Goal: Task Accomplishment & Management: Use online tool/utility

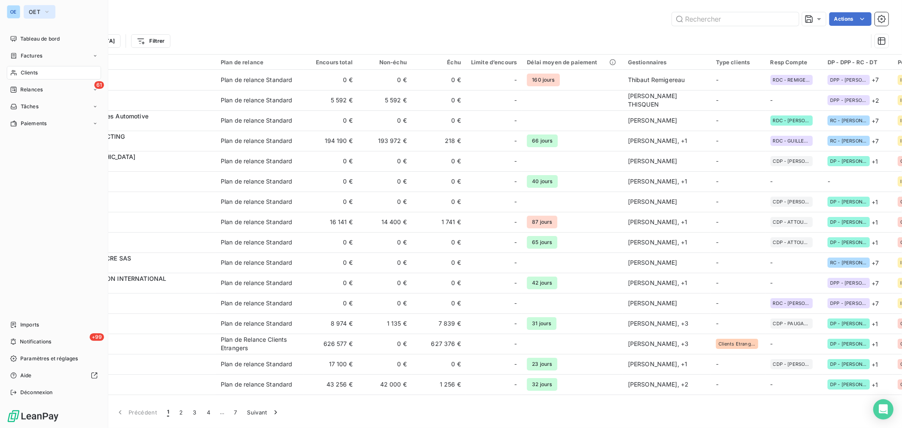
click at [44, 11] on icon "button" at bounding box center [47, 12] width 7 height 8
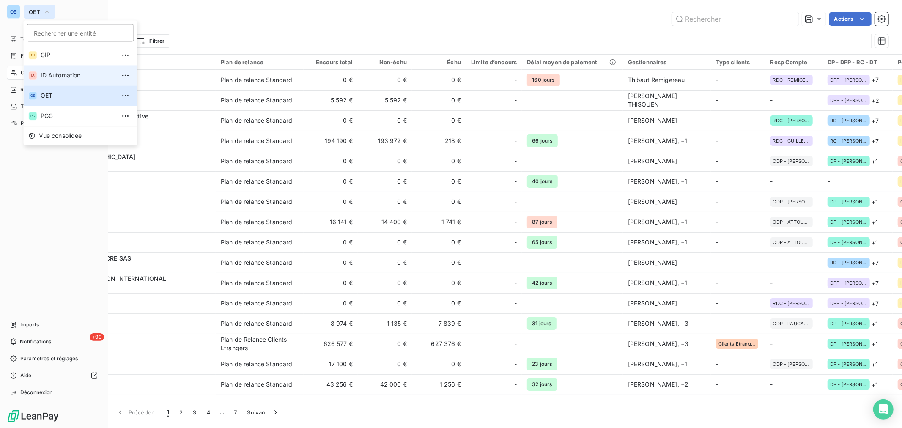
click at [60, 73] on span "ID Automation" at bounding box center [78, 75] width 75 height 8
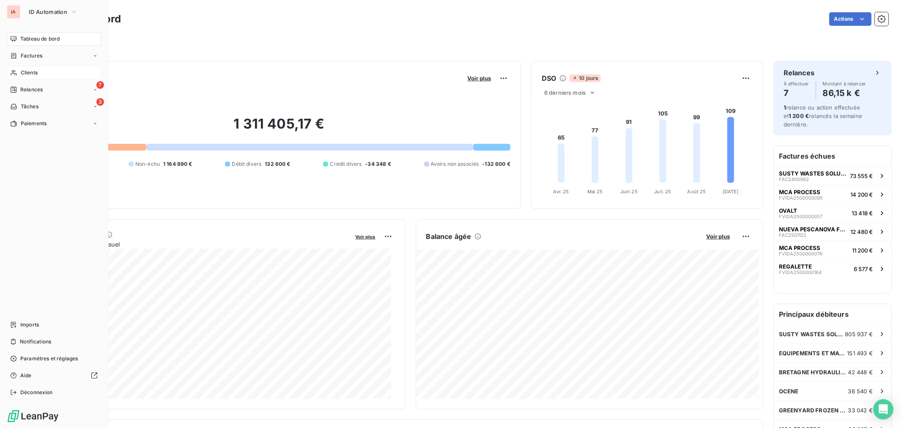
click at [30, 73] on span "Clients" at bounding box center [29, 73] width 17 height 8
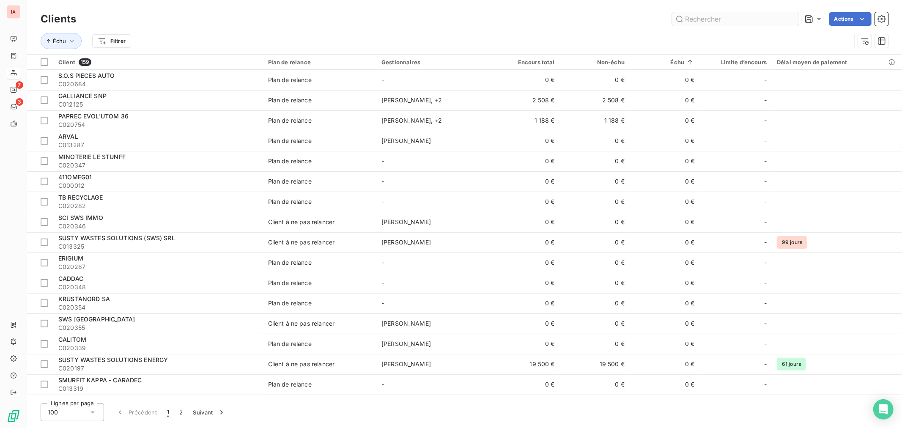
click at [700, 20] on input "text" at bounding box center [735, 19] width 127 height 14
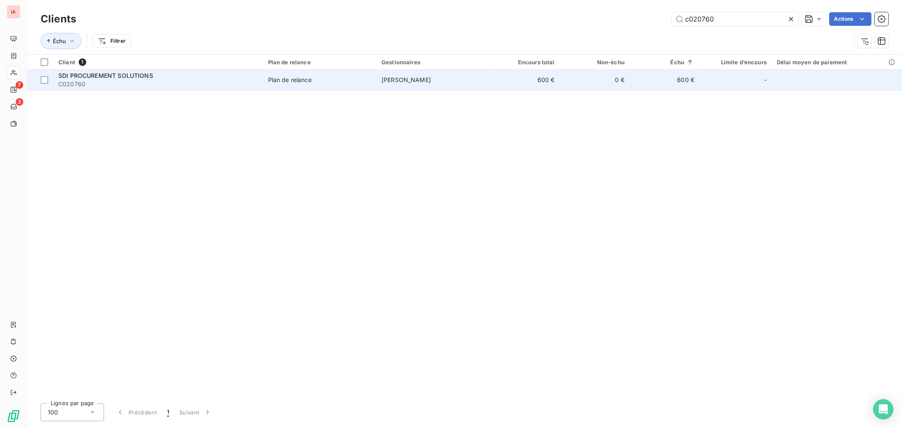
type input "c020760"
click at [365, 82] on span "Plan de relance" at bounding box center [319, 80] width 103 height 8
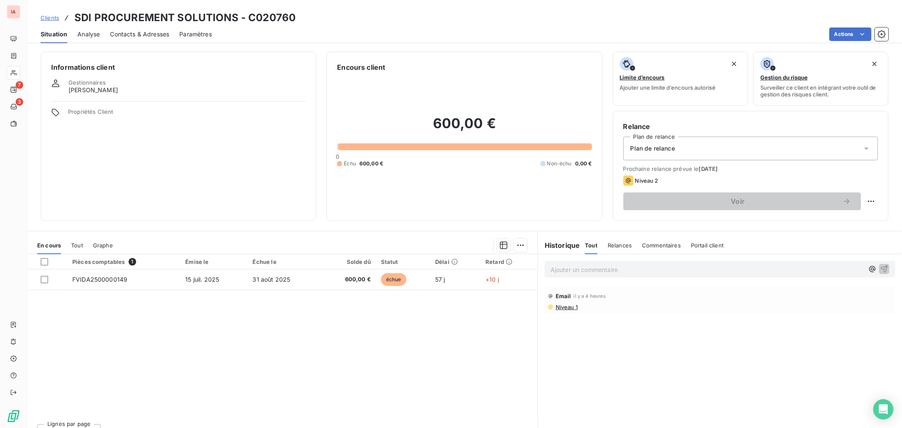
click at [144, 34] on span "Contacts & Adresses" at bounding box center [139, 34] width 59 height 8
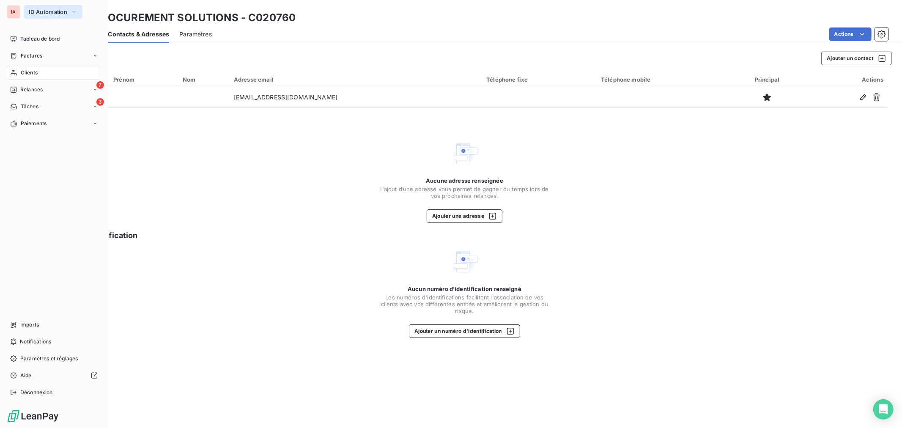
click at [72, 13] on icon "button" at bounding box center [74, 12] width 7 height 8
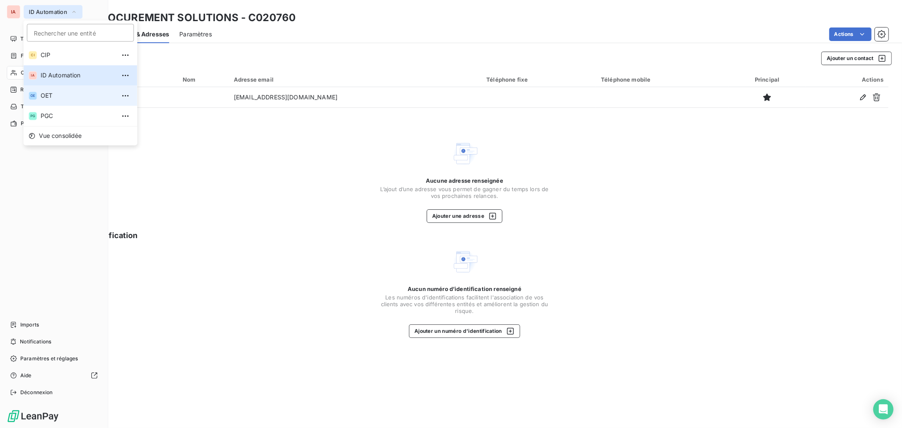
click at [73, 100] on li "OE OET" at bounding box center [81, 95] width 114 height 20
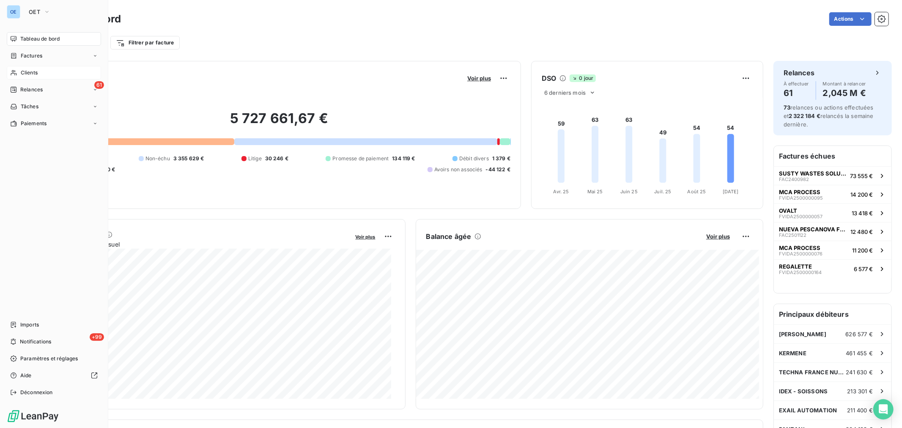
click at [62, 72] on div "Clients" at bounding box center [54, 73] width 94 height 14
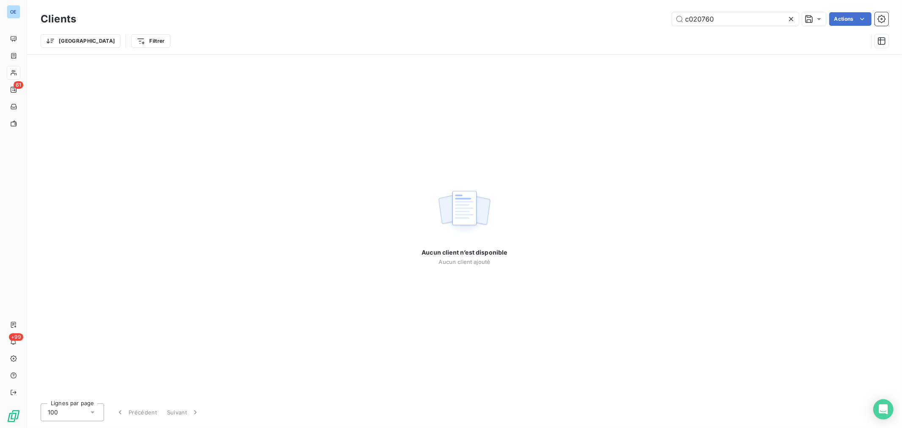
drag, startPoint x: 720, startPoint y: 20, endPoint x: 602, endPoint y: 19, distance: 118.0
click at [602, 19] on div "c020760 Actions" at bounding box center [487, 19] width 802 height 14
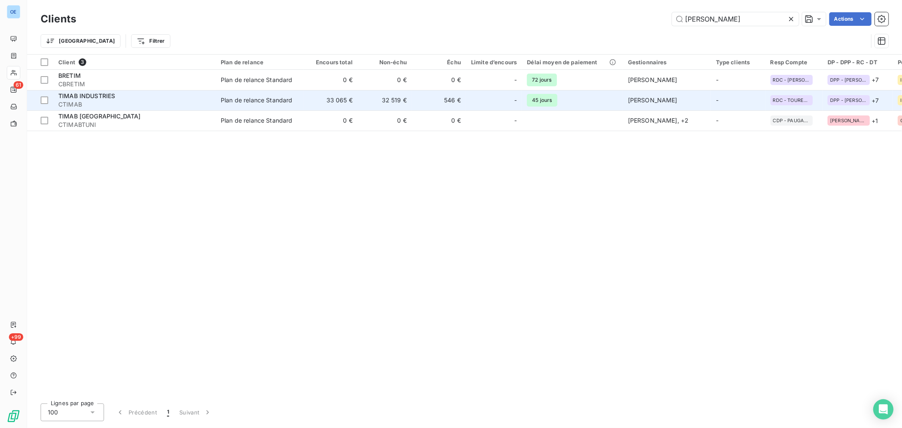
type input "[PERSON_NAME]"
click at [506, 103] on div at bounding box center [504, 100] width 14 height 14
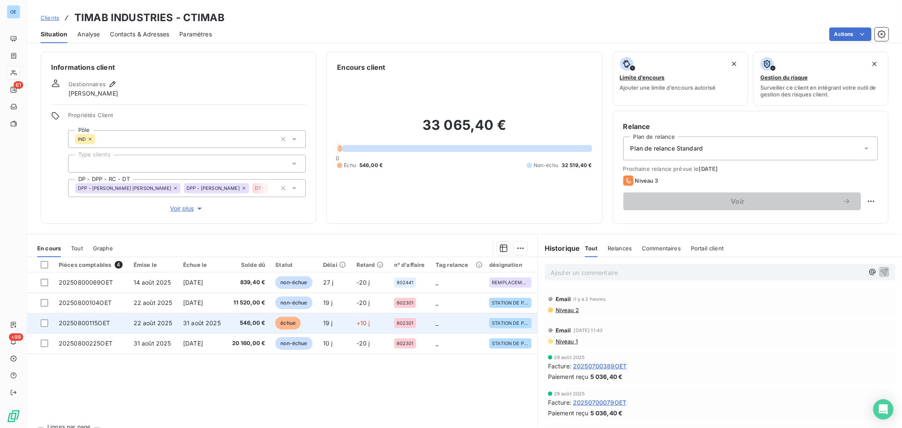
click at [239, 326] on span "546,00 €" at bounding box center [248, 323] width 34 height 8
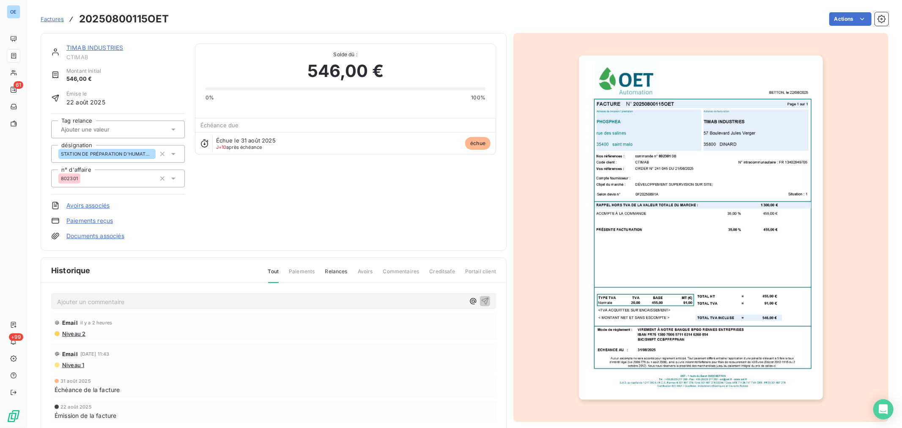
click at [230, 320] on div "Email il y a 2 heures Niveau 2 Email [DATE] 11:43 Niveau 1 31 août 2025 Échéanc…" at bounding box center [273, 385] width 445 height 145
click at [288, 305] on p "Ajouter un commentaire ﻿" at bounding box center [261, 301] width 408 height 11
click at [481, 299] on icon "button" at bounding box center [485, 300] width 8 height 8
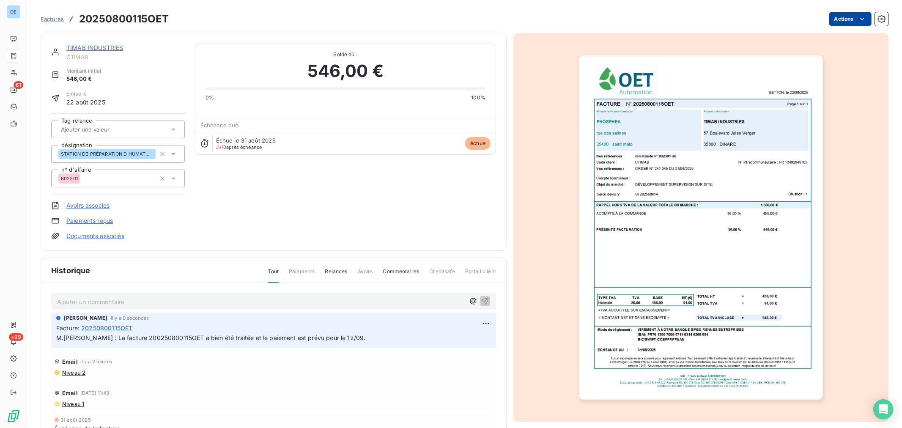
click at [843, 17] on html "OE 61 +99 Factures 20250800115OET Actions TIMAB INDUSTRIES CTIMAB Montant initi…" at bounding box center [451, 214] width 902 height 428
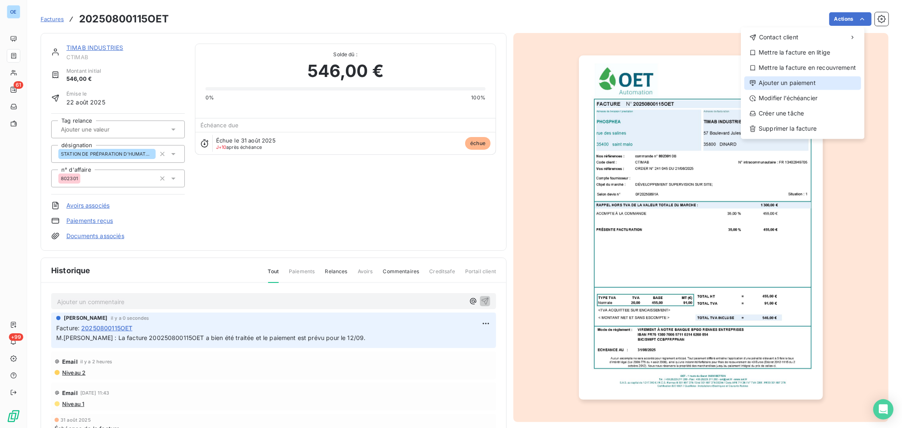
click at [842, 78] on div "Ajouter un paiement" at bounding box center [802, 83] width 117 height 14
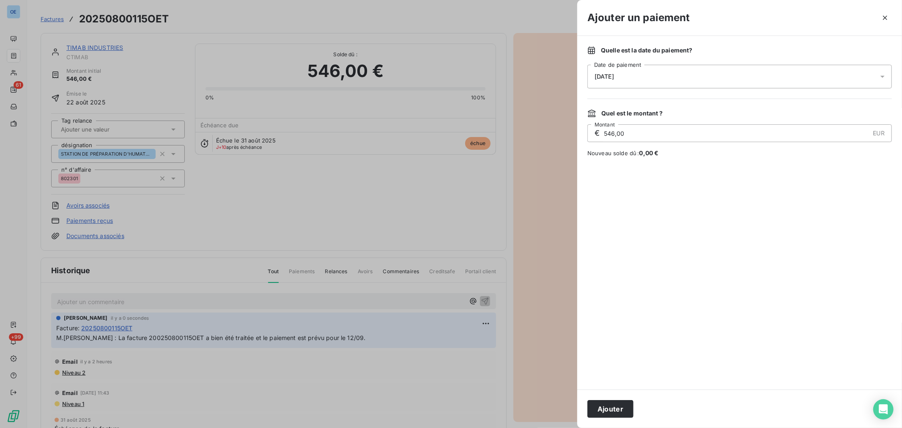
click at [885, 75] on icon at bounding box center [882, 76] width 8 height 8
click at [615, 181] on button "15" at bounding box center [612, 180] width 17 height 17
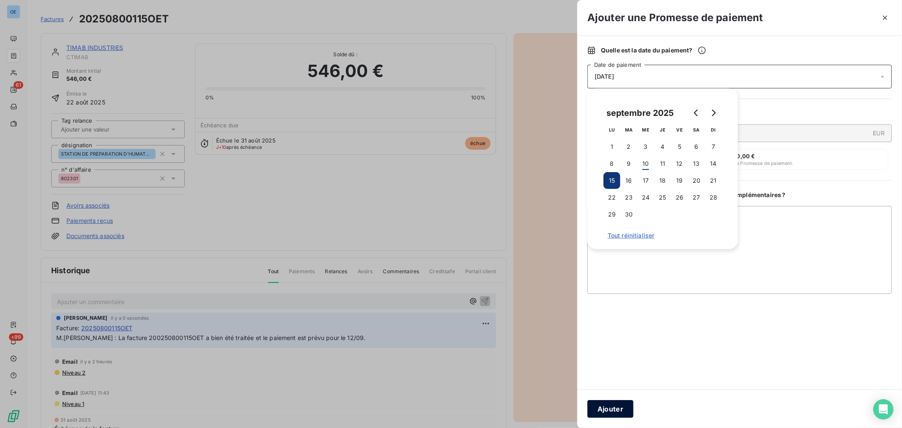
click at [616, 415] on button "Ajouter" at bounding box center [610, 409] width 46 height 18
